Goal: Task Accomplishment & Management: Manage account settings

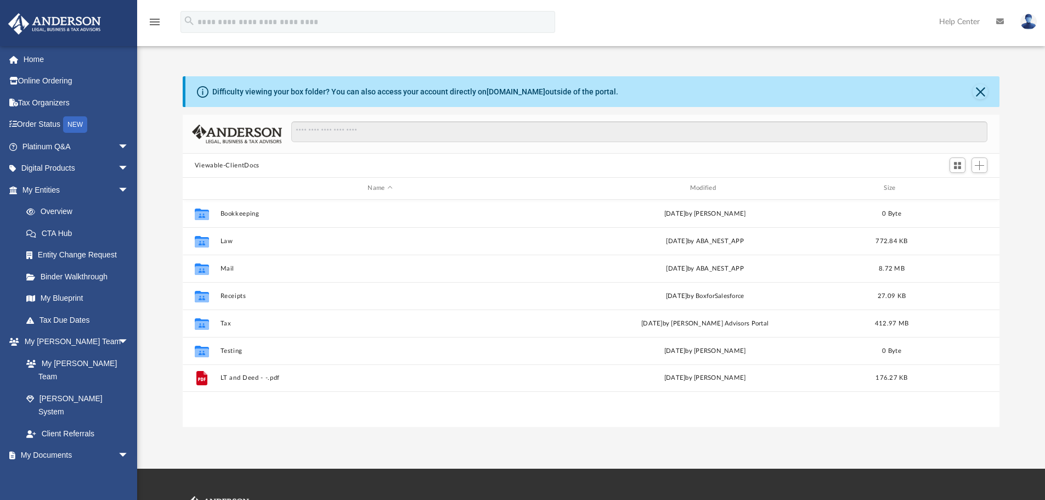
scroll to position [241, 808]
click at [118, 186] on span "arrow_drop_down" at bounding box center [129, 190] width 22 height 22
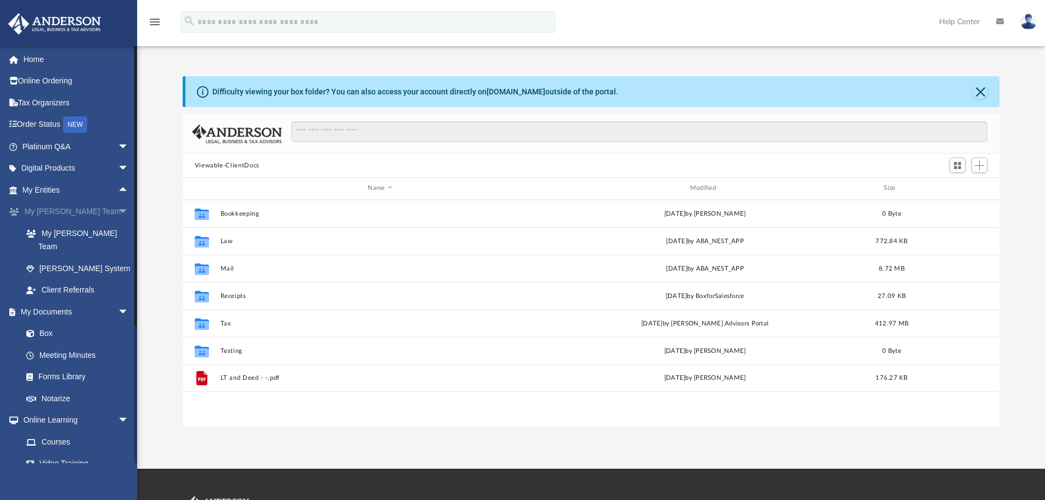
click at [118, 214] on span "arrow_drop_down" at bounding box center [129, 212] width 22 height 22
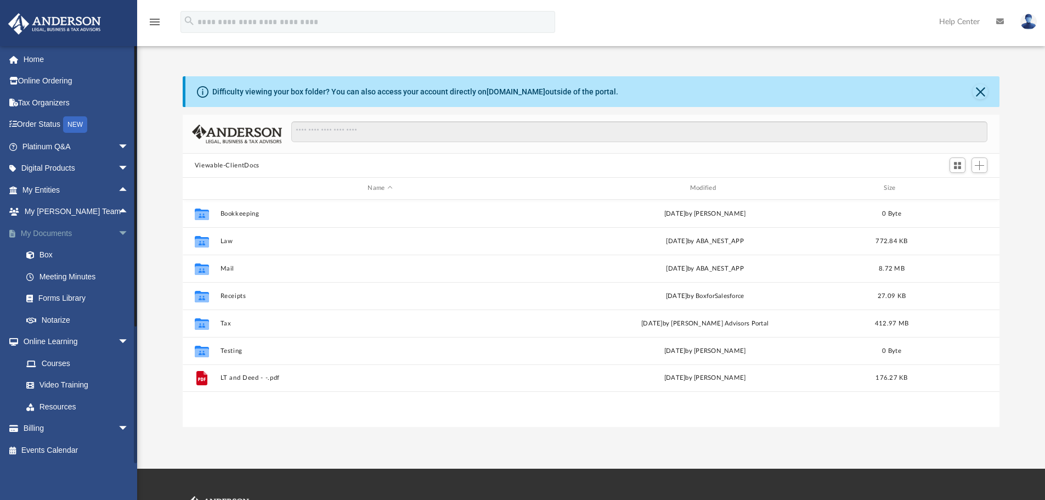
click at [118, 232] on span "arrow_drop_down" at bounding box center [129, 233] width 22 height 22
click at [118, 253] on span "arrow_drop_down" at bounding box center [129, 255] width 22 height 22
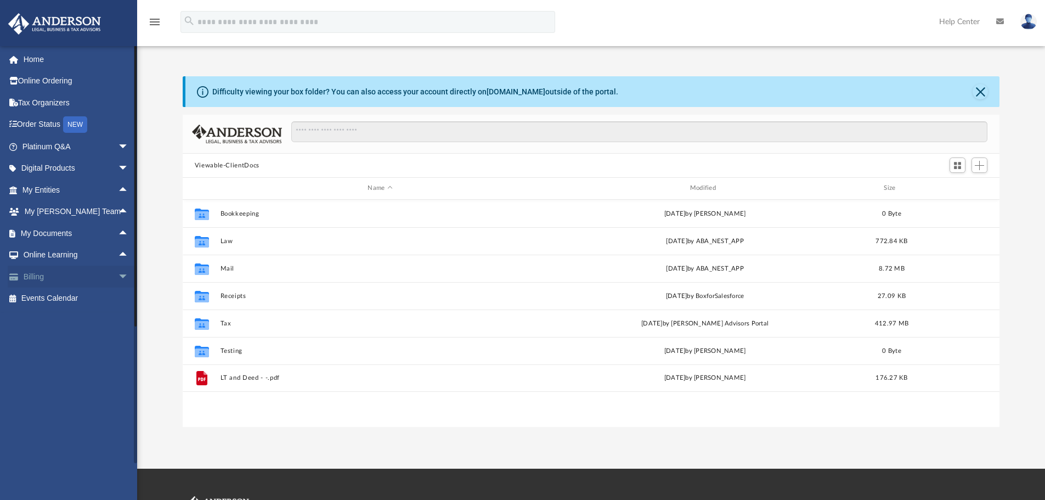
click at [118, 276] on span "arrow_drop_down" at bounding box center [129, 276] width 22 height 22
click at [118, 276] on span "arrow_drop_up" at bounding box center [129, 276] width 22 height 22
click at [118, 232] on span "arrow_drop_up" at bounding box center [129, 233] width 22 height 22
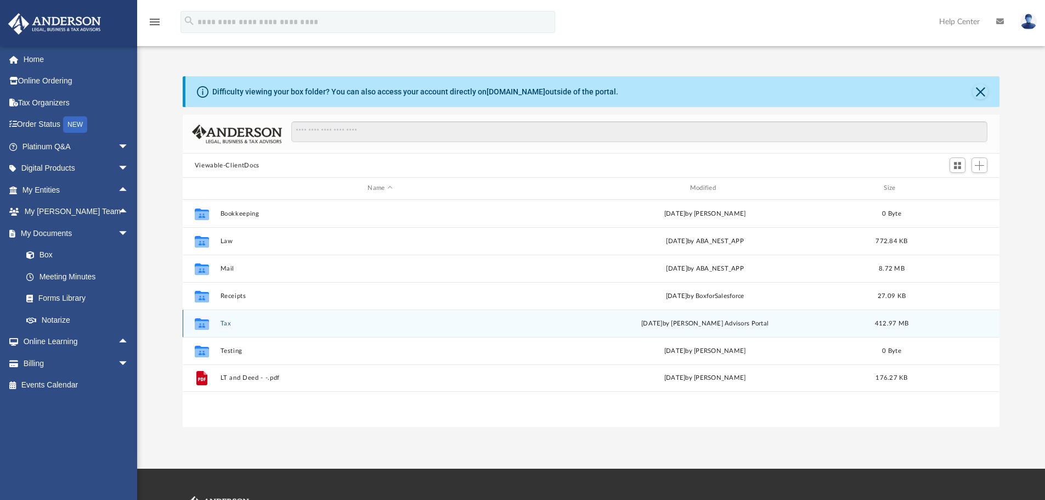
click at [251, 325] on button "Tax" at bounding box center [380, 323] width 320 height 7
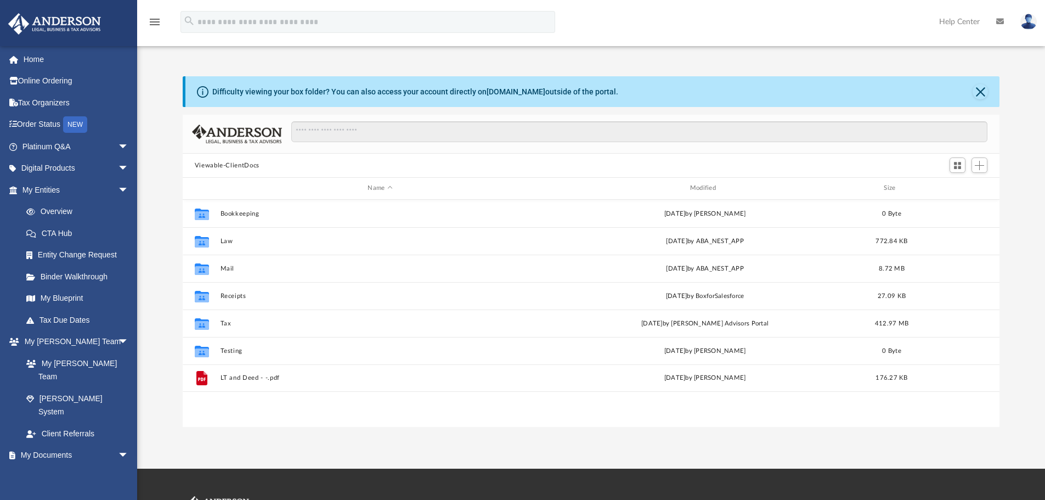
scroll to position [241, 808]
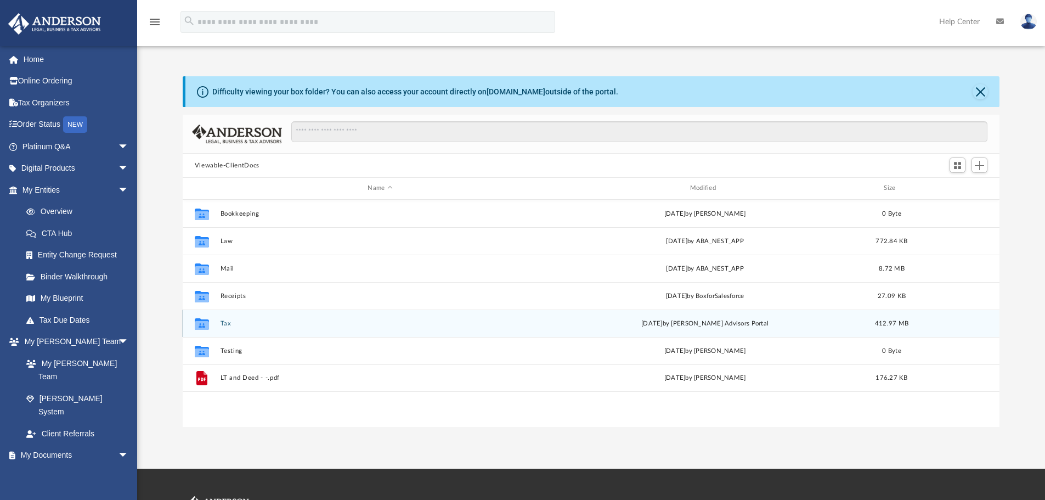
click at [216, 320] on div "Collaborated Folder Tax [DATE] by [PERSON_NAME] Advisors Portal 412.97 MB" at bounding box center [591, 322] width 817 height 27
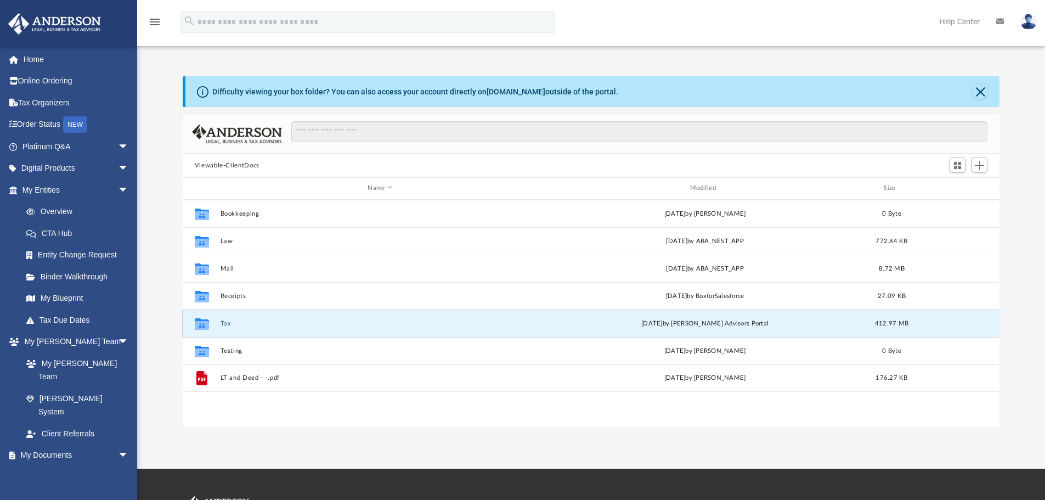
click at [224, 322] on button "Tax" at bounding box center [380, 323] width 320 height 7
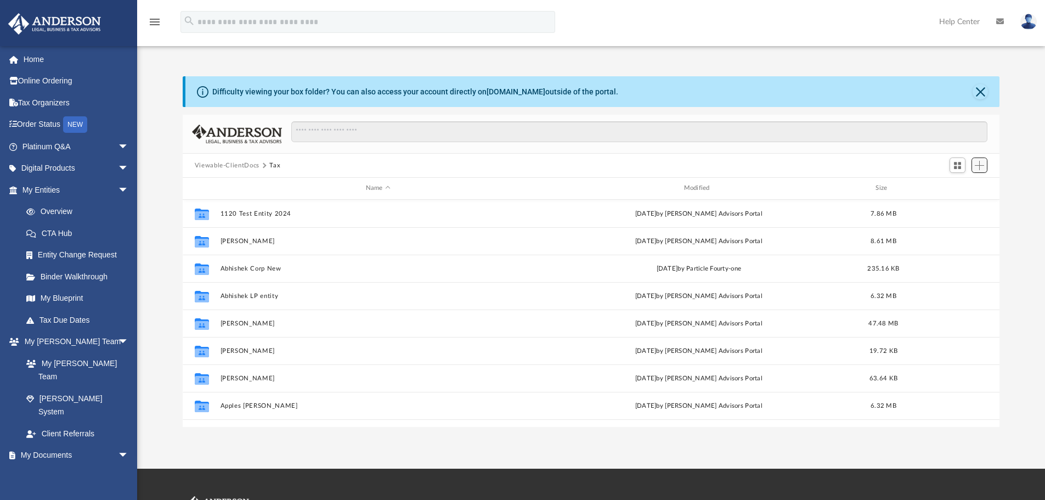
click at [983, 165] on span "Add" at bounding box center [978, 165] width 9 height 9
click at [1021, 120] on div "Difficulty viewing your box folder? You can also access your account directly o…" at bounding box center [591, 251] width 908 height 350
